Goal: Task Accomplishment & Management: Use online tool/utility

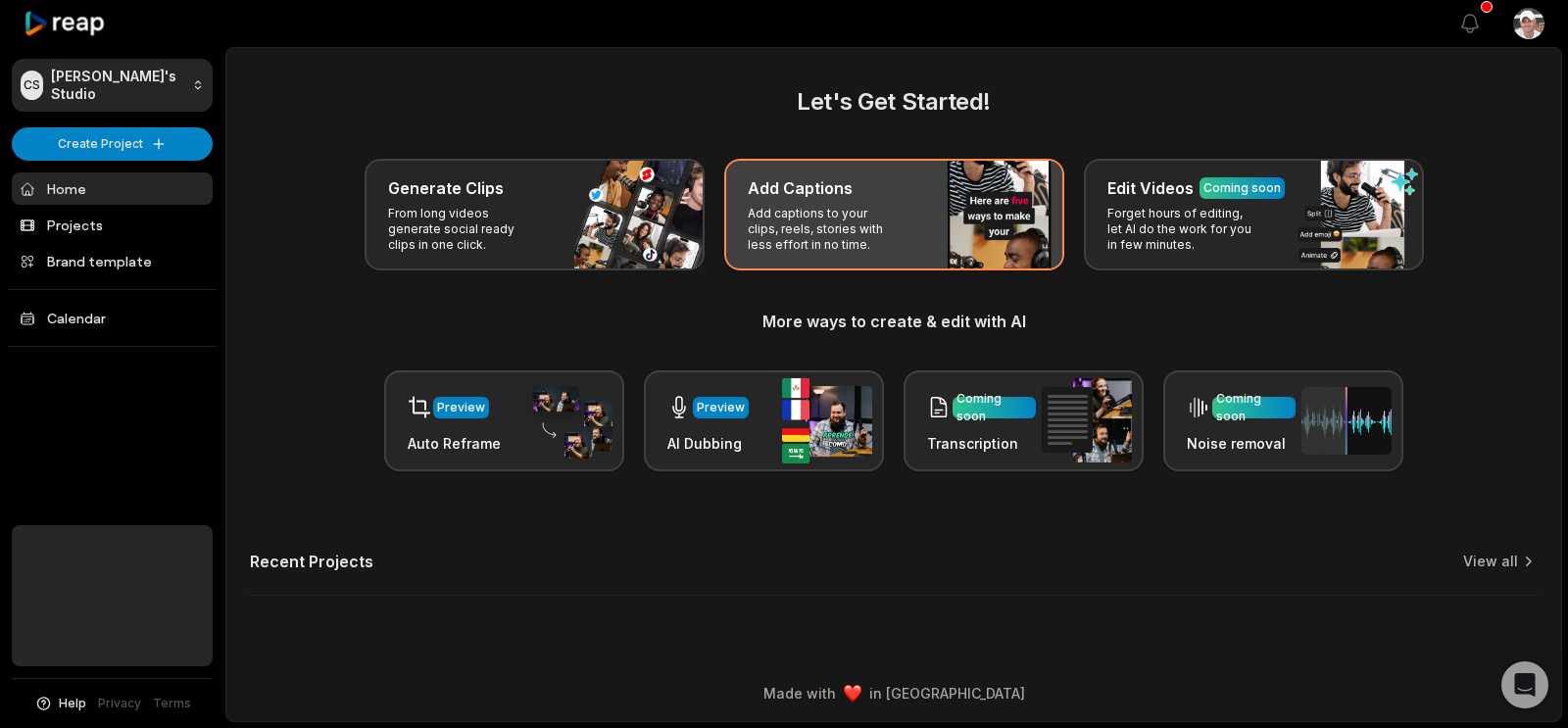
click at [862, 253] on p "Add captions to your clips, reels, stories with less effort in no time." at bounding box center [824, 229] width 152 height 47
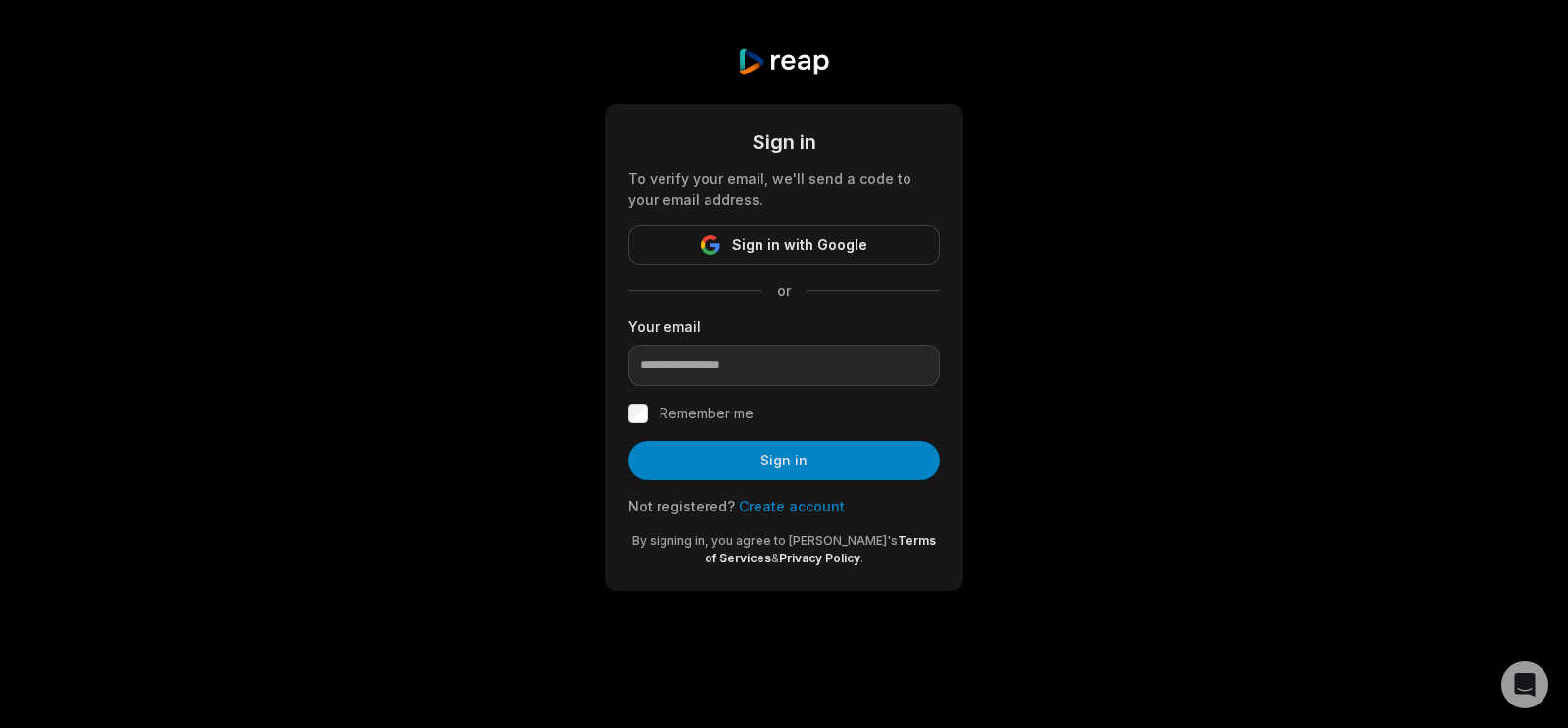
scroll to position [60, 0]
click at [758, 386] on input "email" at bounding box center [784, 366] width 312 height 42
type input "**********"
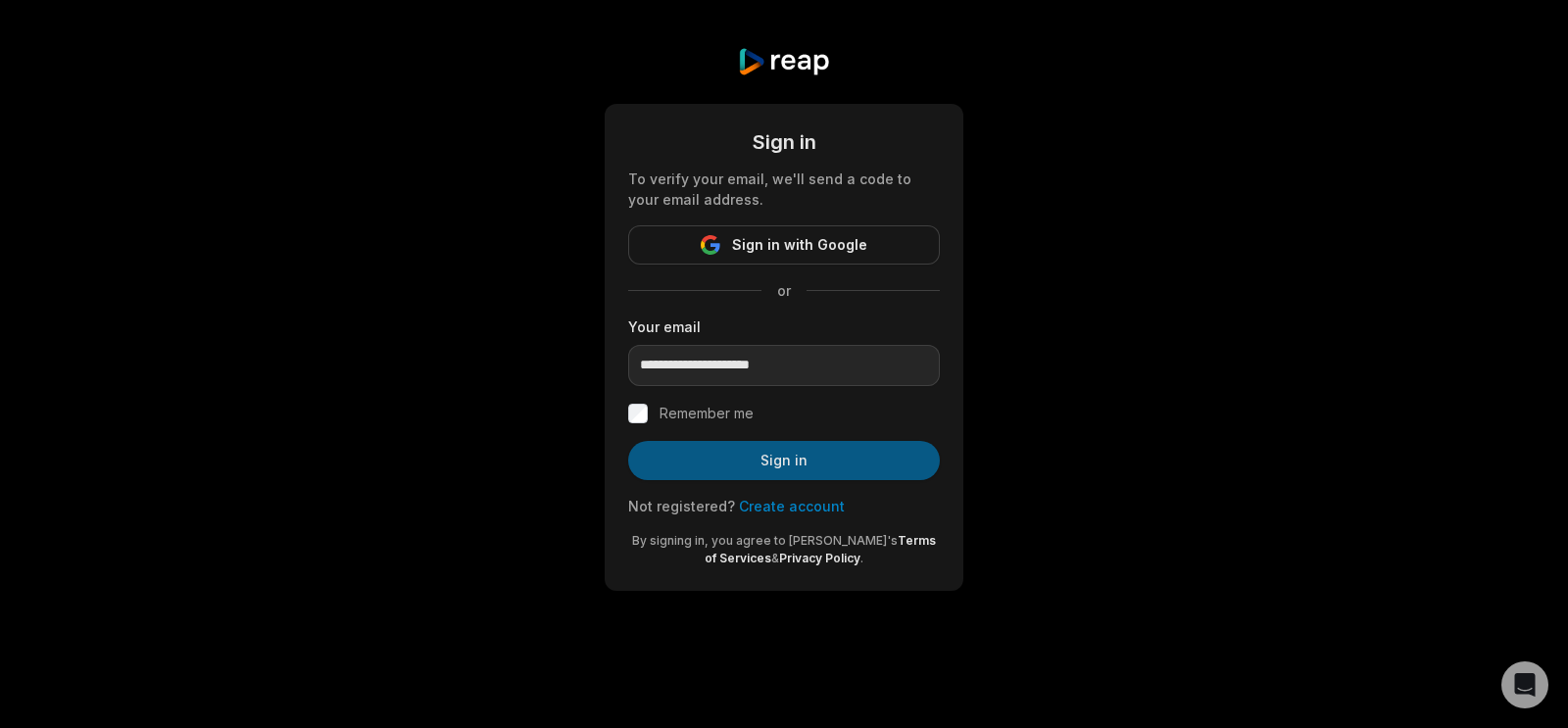
click at [797, 480] on button "Sign in" at bounding box center [784, 461] width 312 height 40
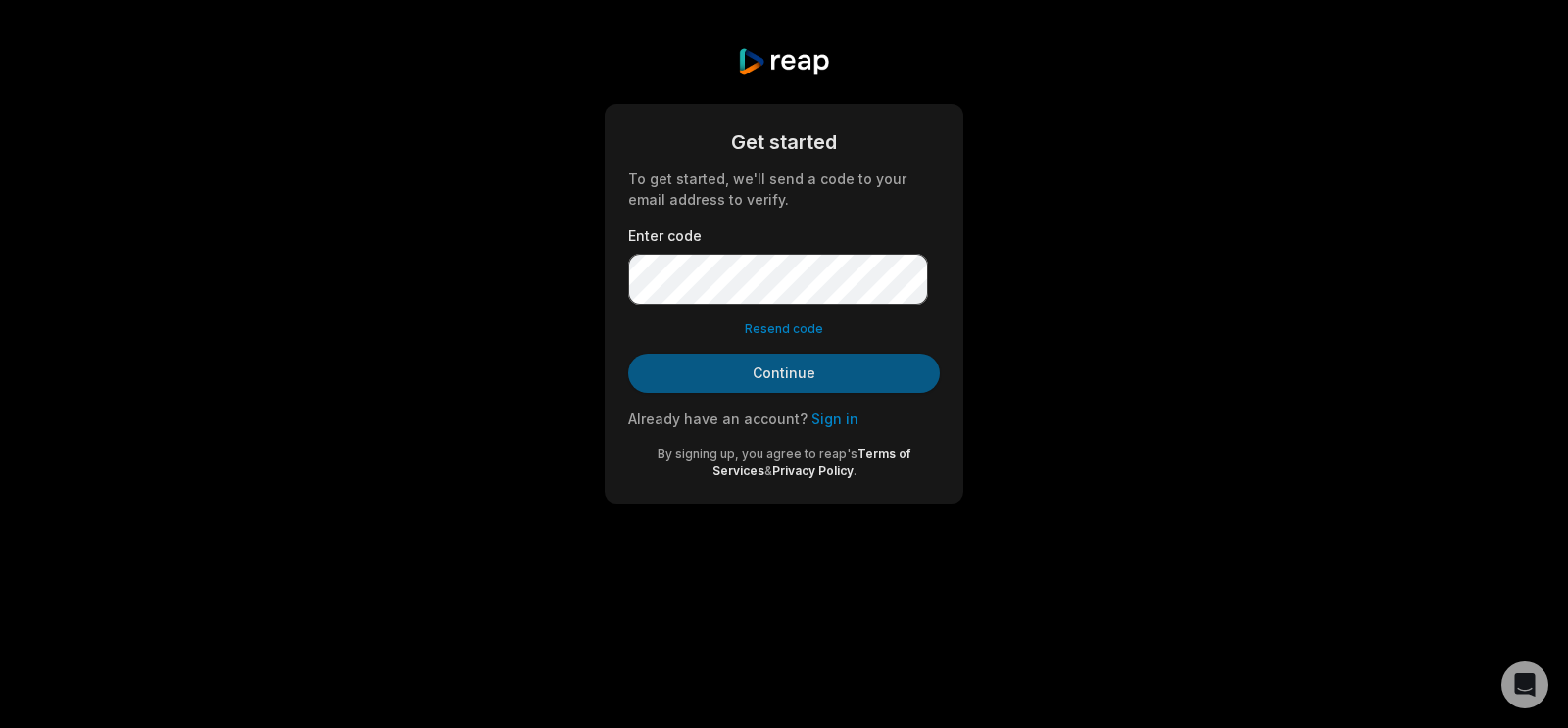
click at [787, 393] on button "Continue" at bounding box center [784, 374] width 312 height 40
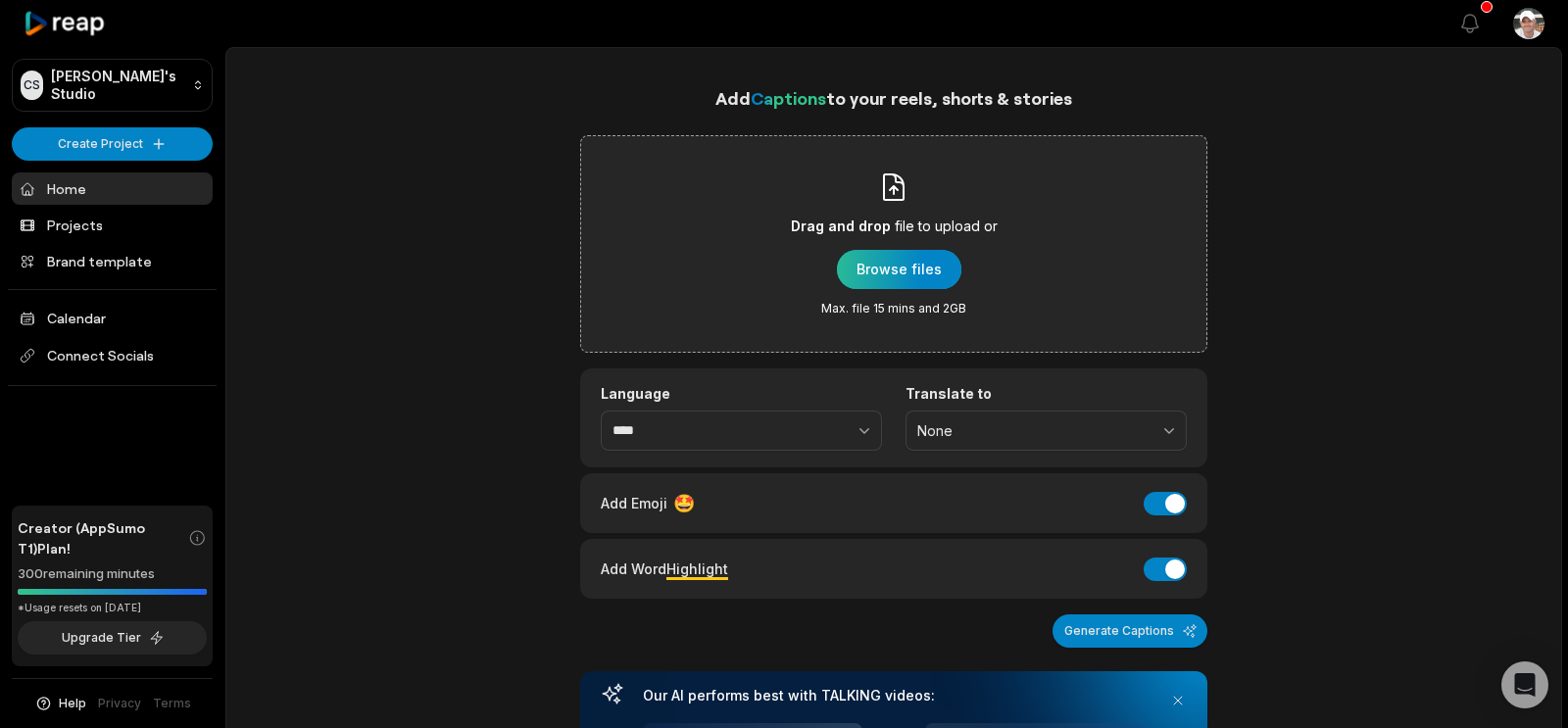
click at [915, 289] on div "button" at bounding box center [899, 270] width 125 height 40
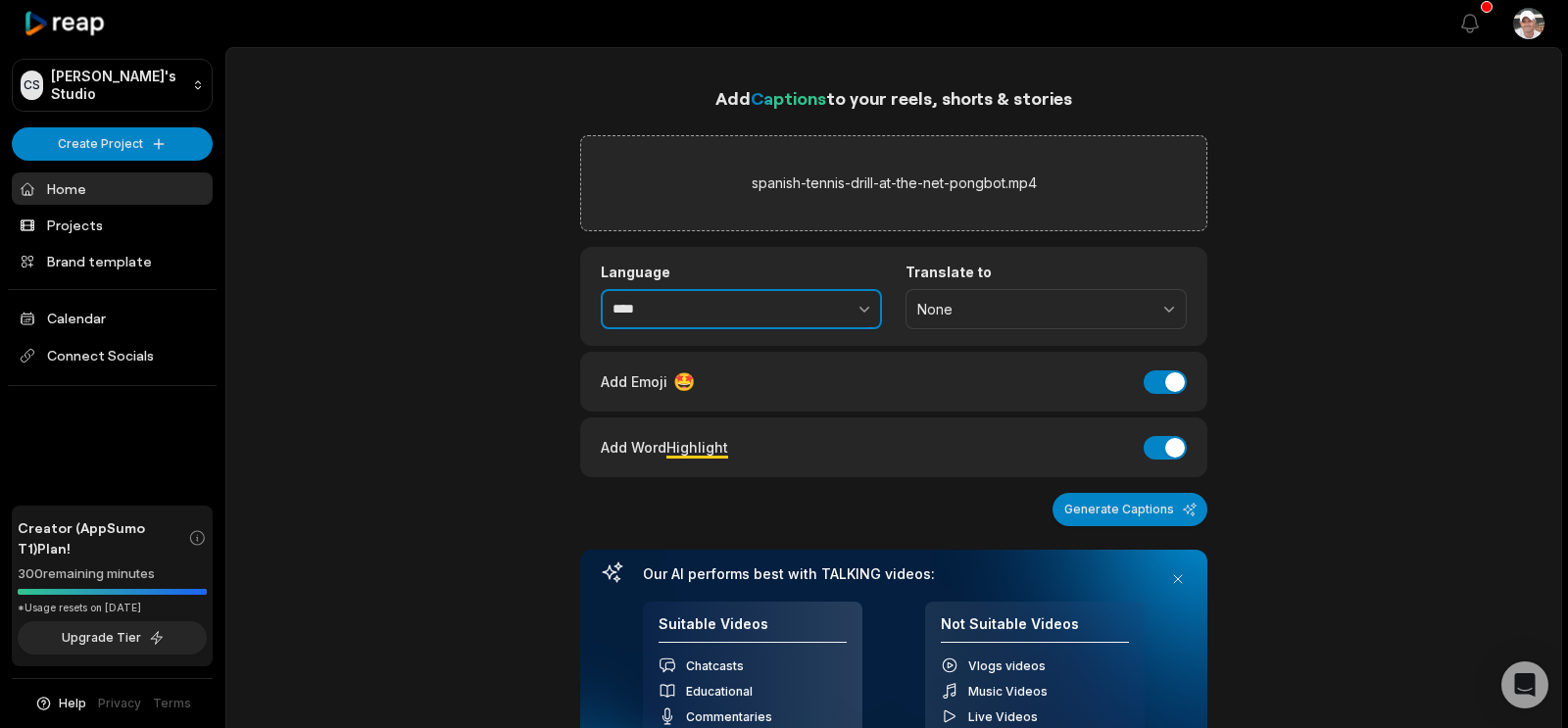
click at [860, 313] on icon "button" at bounding box center [865, 310] width 10 height 6
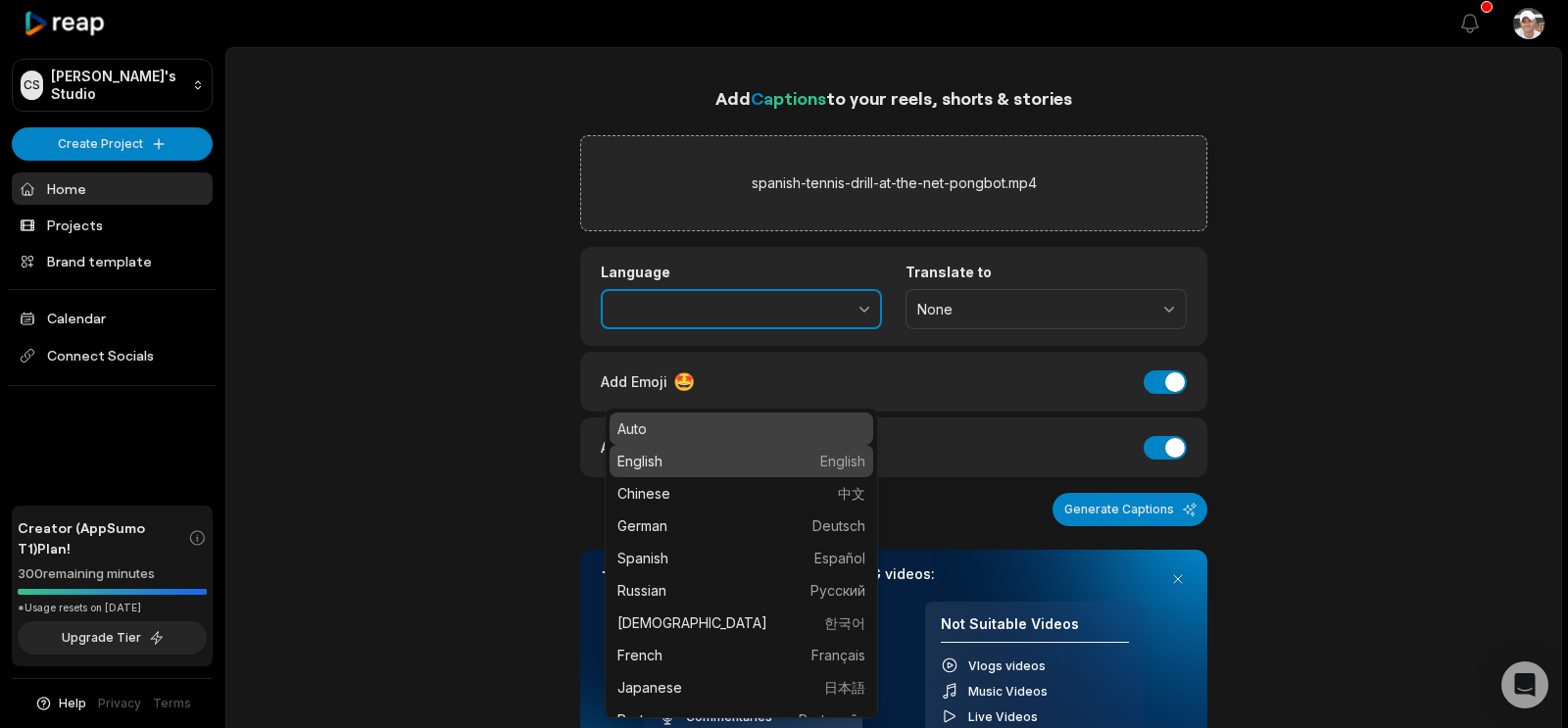
type input "*******"
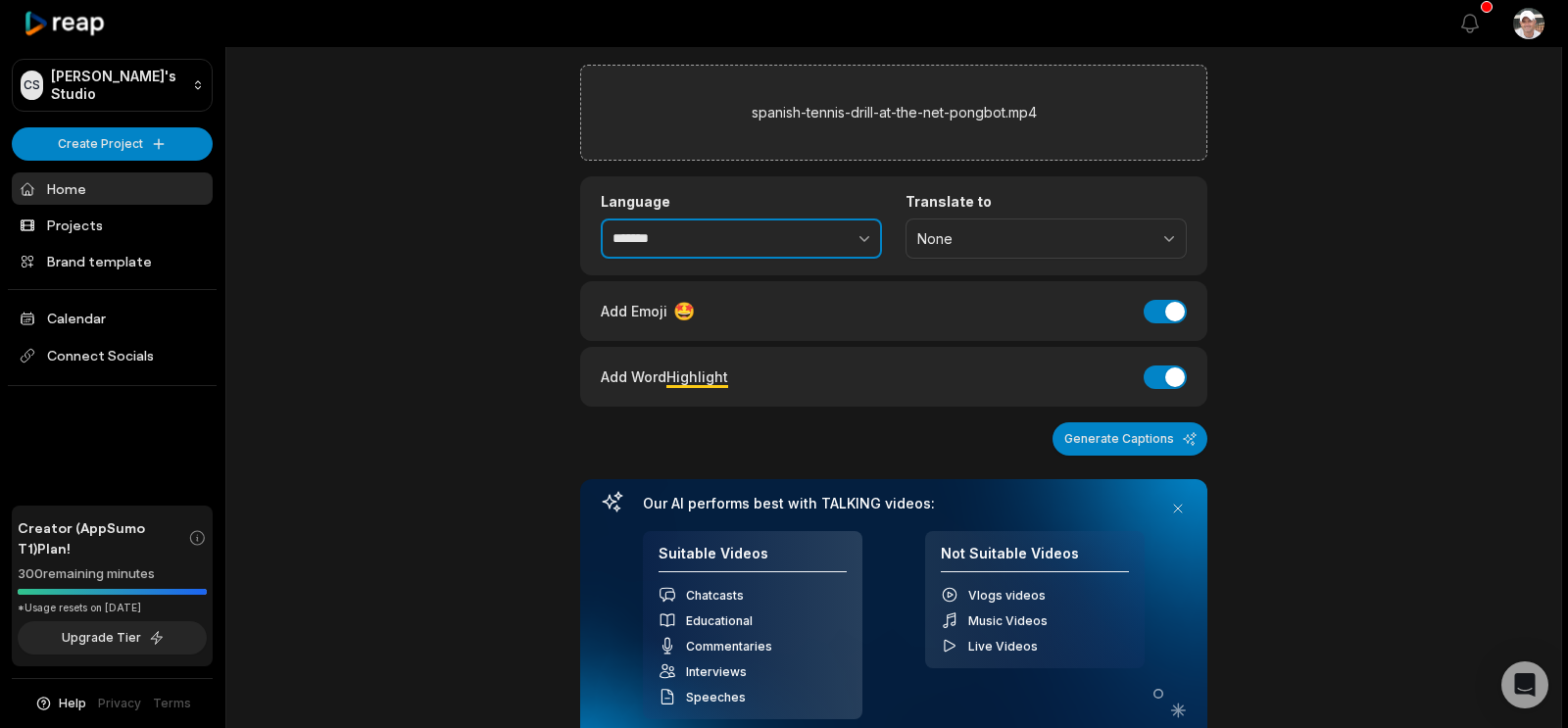
scroll to position [86, 0]
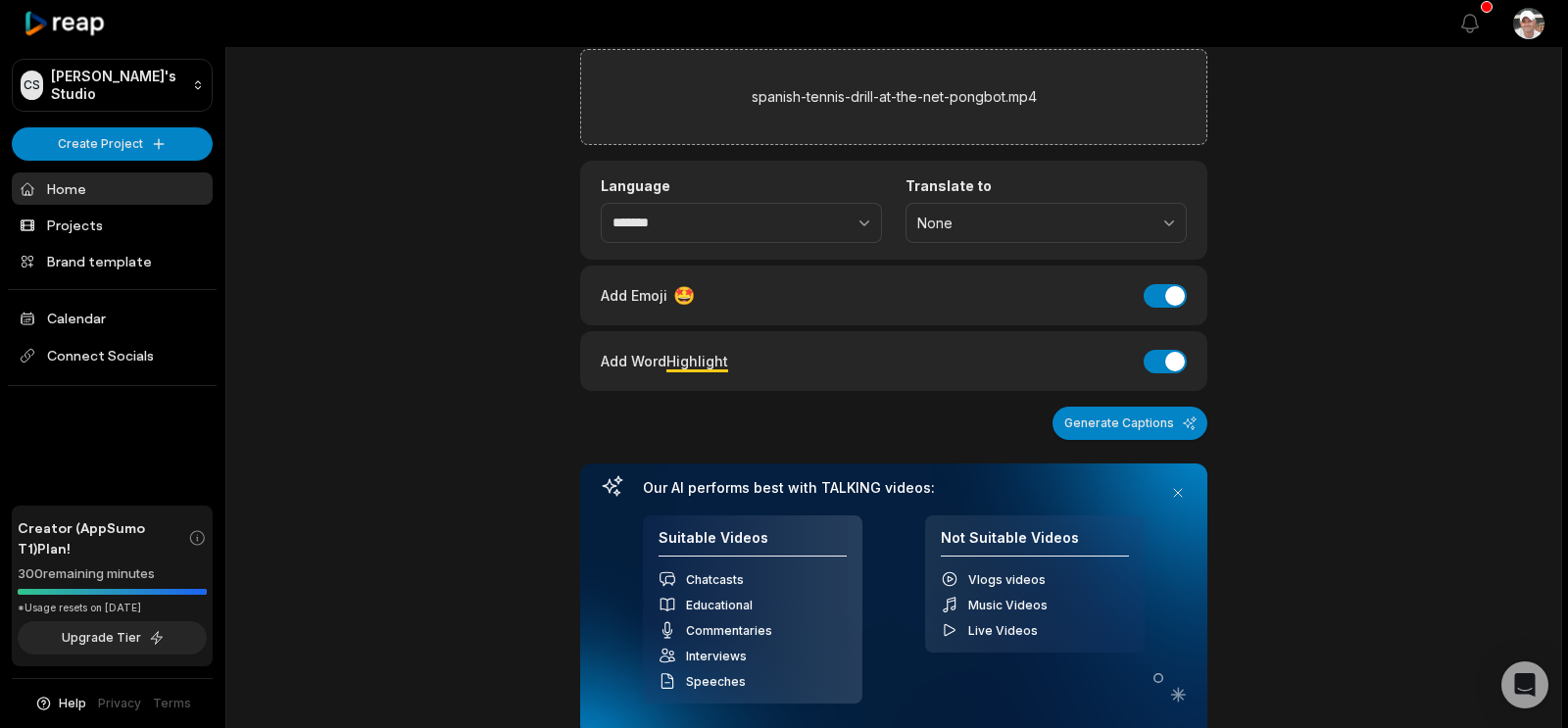
click at [1144, 308] on button "Add Emoji" at bounding box center [1165, 296] width 44 height 24
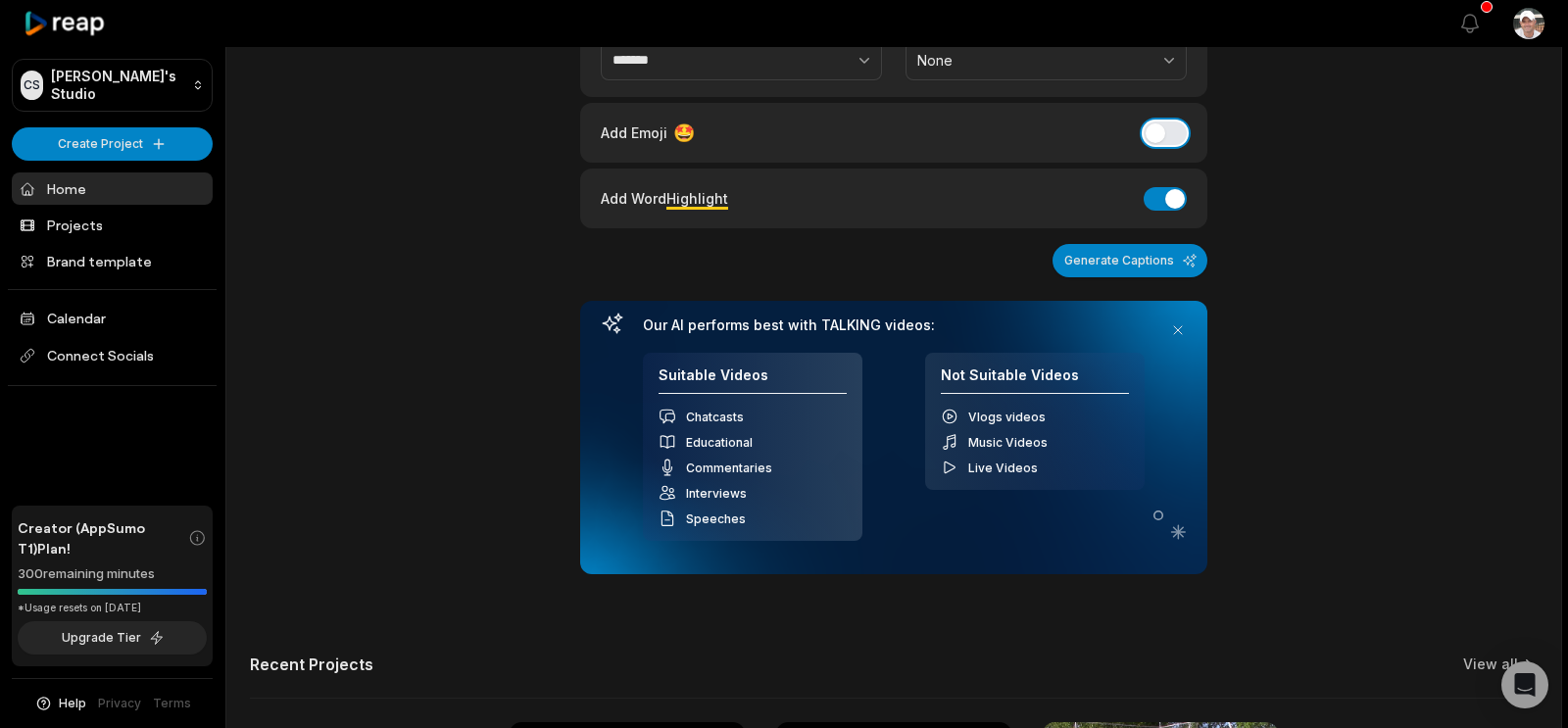
scroll to position [242, 0]
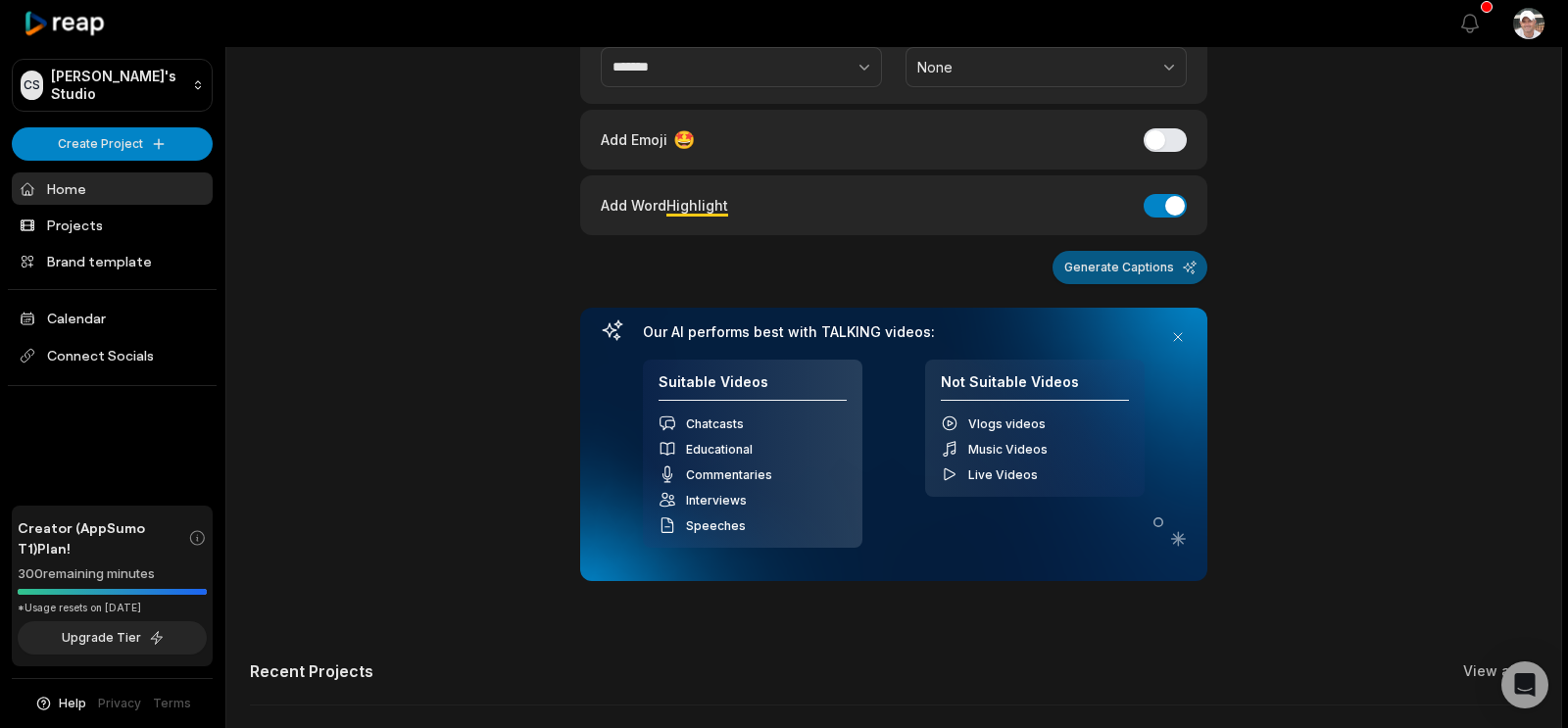
click at [1110, 284] on button "Generate Captions" at bounding box center [1130, 268] width 155 height 34
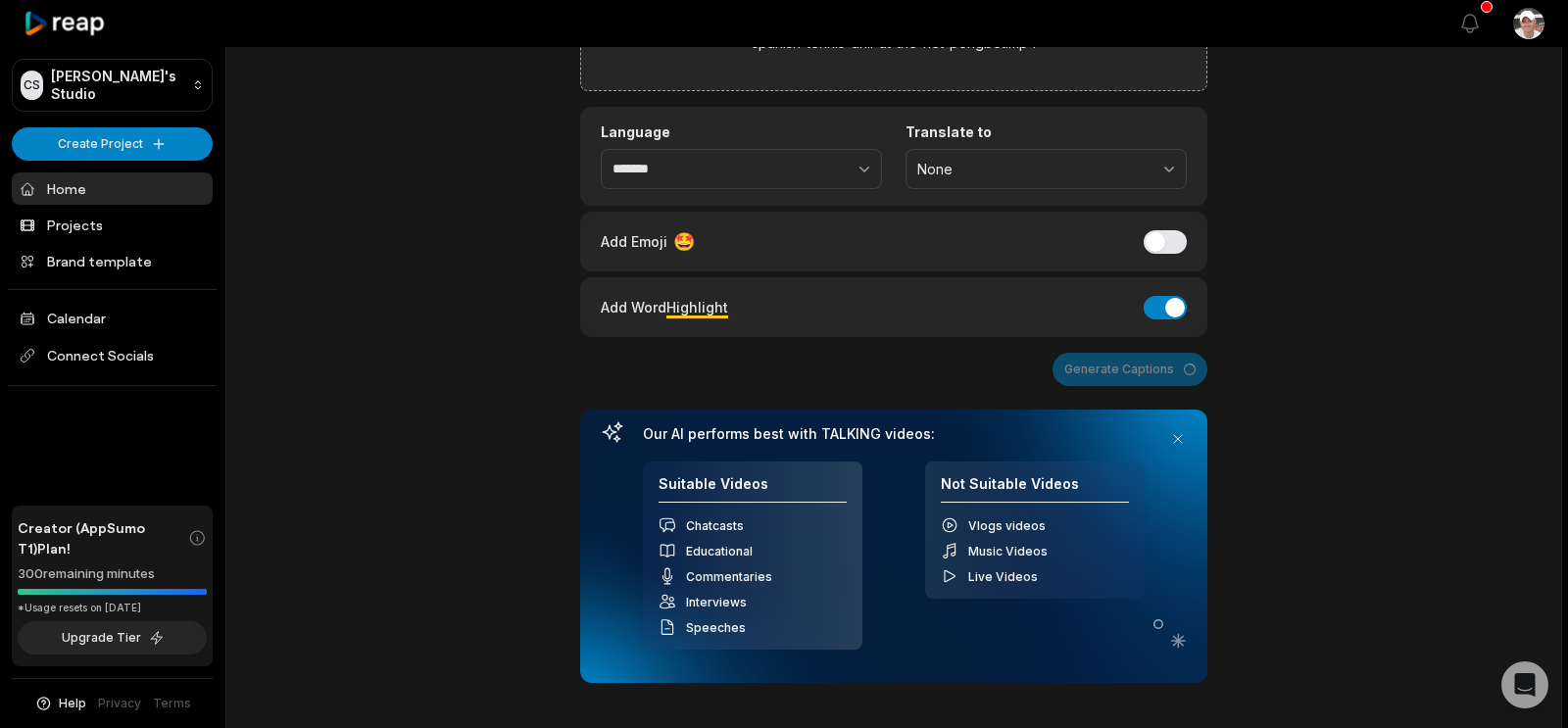
scroll to position [0, 0]
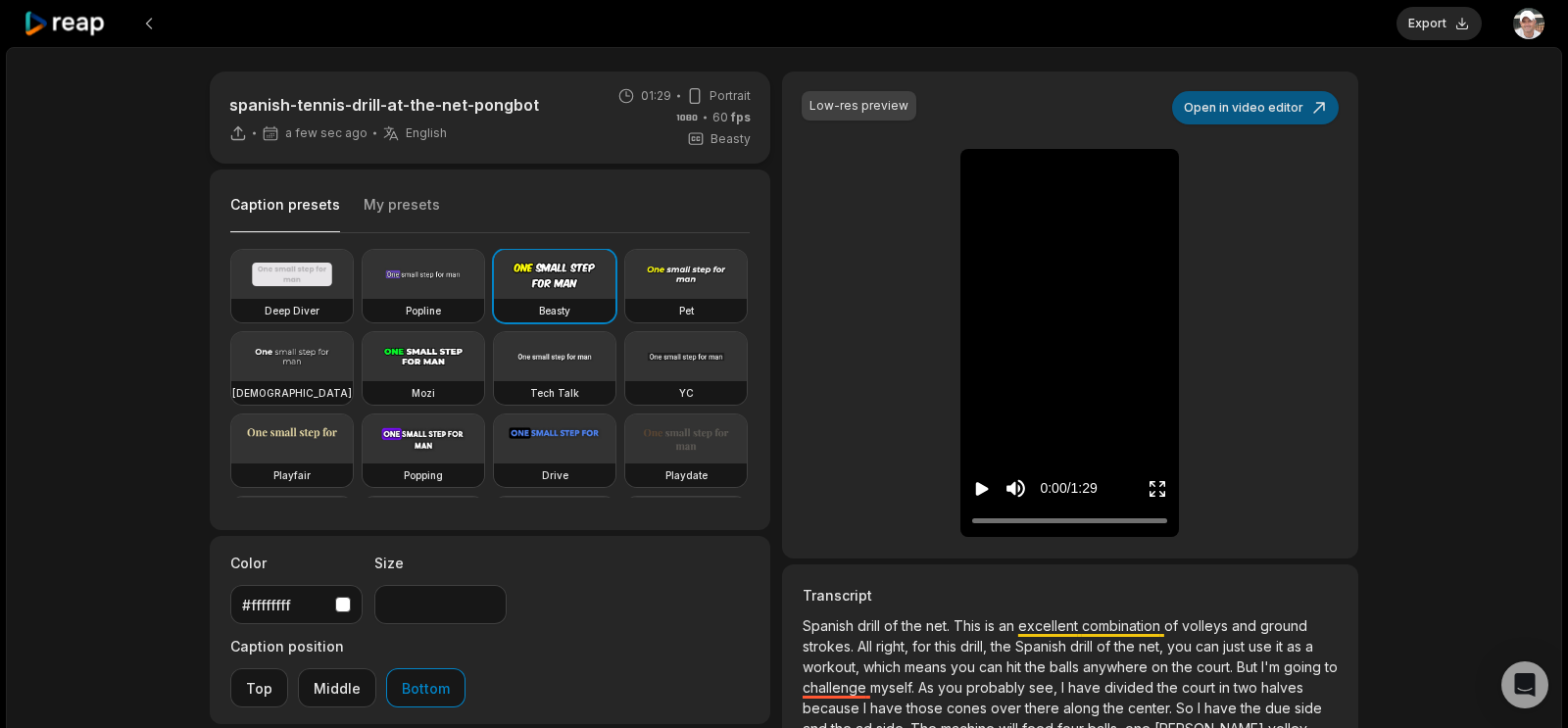
click at [1257, 125] on button "Open in video editor" at bounding box center [1255, 108] width 166 height 34
